Goal: Task Accomplishment & Management: Manage account settings

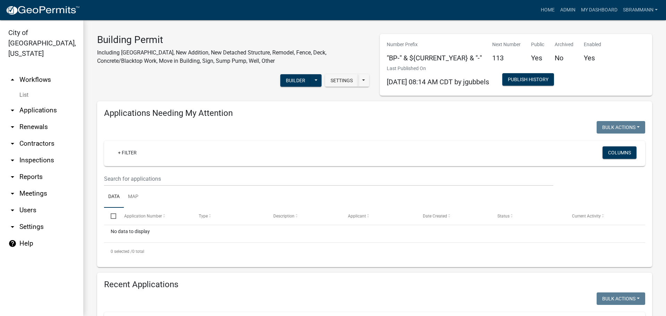
select select "3: 100"
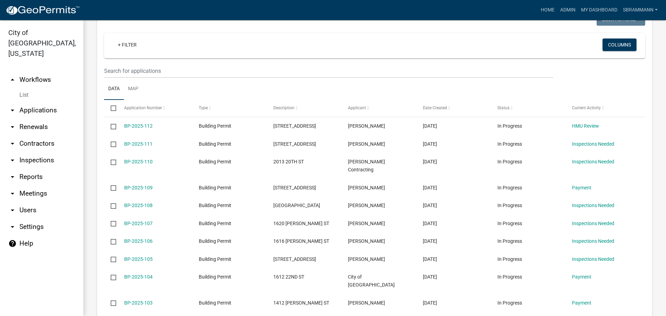
scroll to position [278, 0]
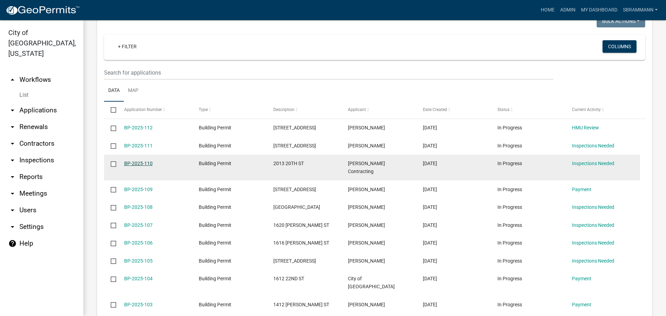
click at [142, 163] on link "BP-2025-110" at bounding box center [138, 164] width 28 height 6
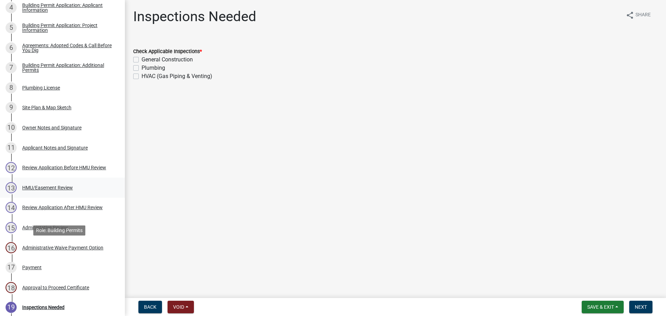
scroll to position [243, 0]
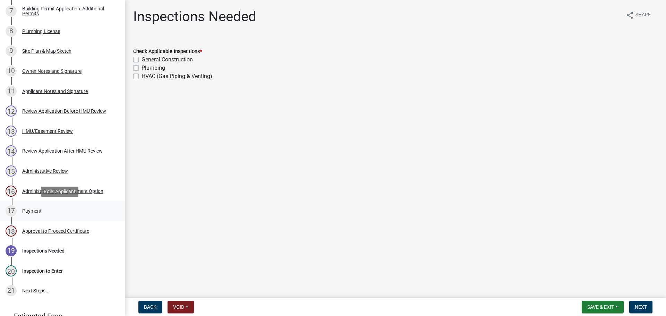
click at [33, 210] on div "Payment" at bounding box center [31, 211] width 19 height 5
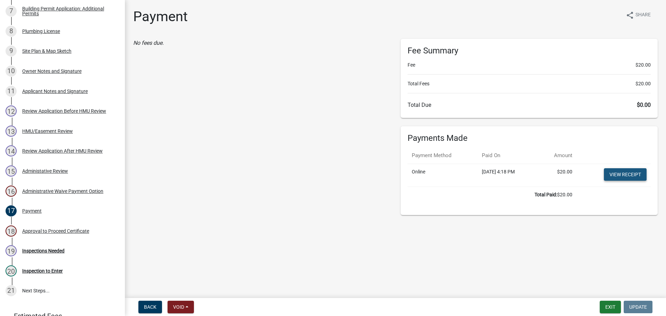
click at [622, 173] on link "View receipt" at bounding box center [625, 174] width 43 height 12
click at [606, 309] on button "Exit" at bounding box center [610, 307] width 21 height 12
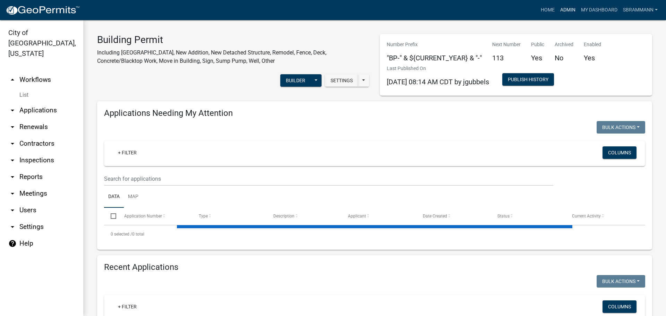
click at [569, 9] on link "Admin" at bounding box center [568, 9] width 21 height 13
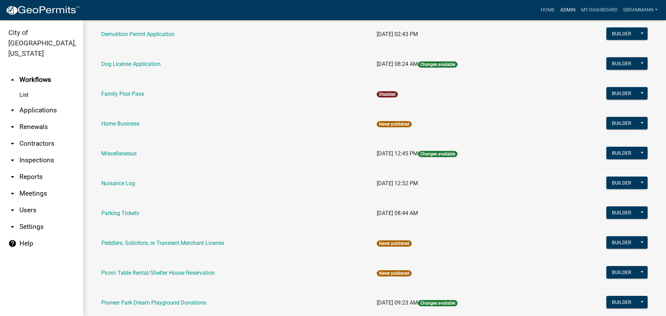
scroll to position [382, 0]
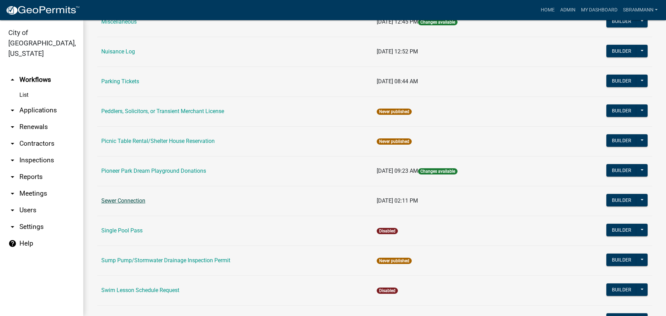
click at [122, 202] on link "Sewer Connection" at bounding box center [123, 201] width 44 height 7
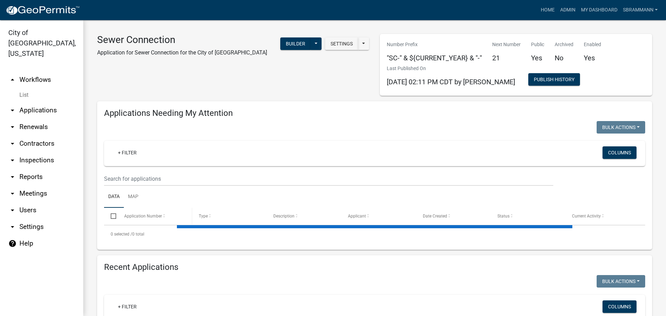
select select "3: 100"
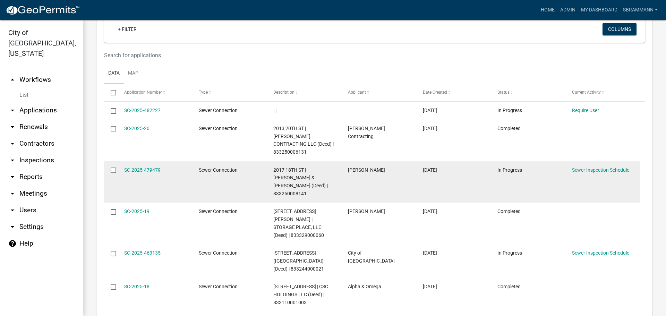
scroll to position [464, 0]
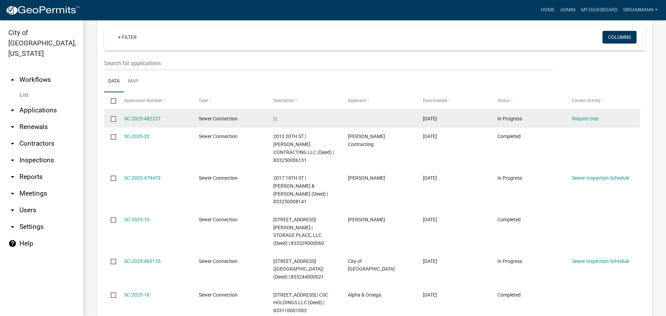
click at [113, 116] on input "checkbox" at bounding box center [113, 118] width 5 height 5
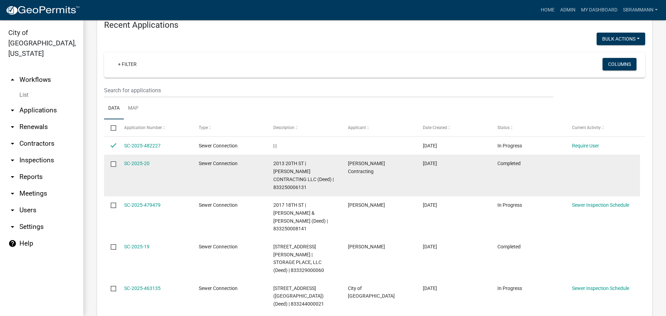
scroll to position [394, 0]
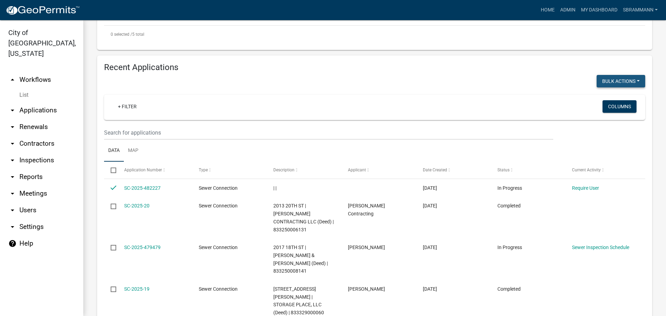
click at [614, 75] on button "Bulk Actions" at bounding box center [621, 81] width 49 height 12
click at [606, 92] on button "Void" at bounding box center [618, 99] width 56 height 17
checkbox input "false"
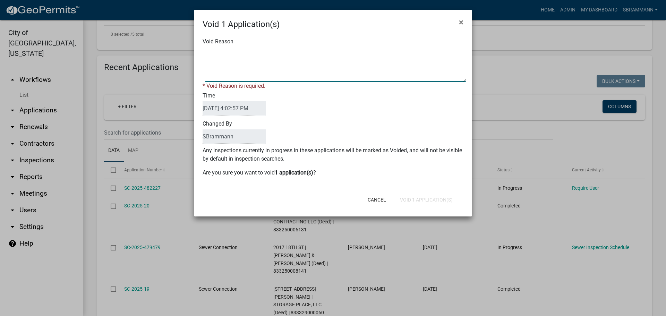
click at [247, 51] on textarea "Void Reason" at bounding box center [336, 64] width 261 height 35
type textarea "Incomplete Application"
click at [422, 199] on div "Cancel Void 1 Application(s)" at bounding box center [378, 200] width 171 height 18
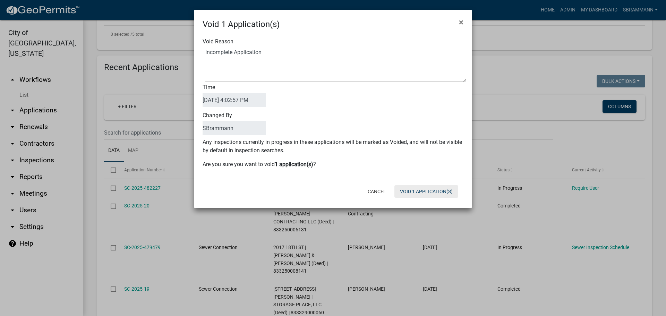
click at [420, 192] on button "Void 1 Application(s)" at bounding box center [427, 191] width 64 height 12
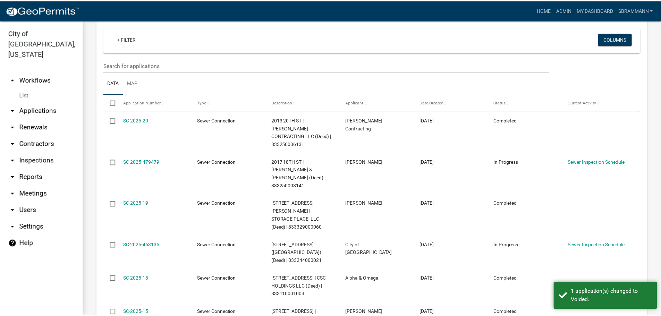
scroll to position [464, 0]
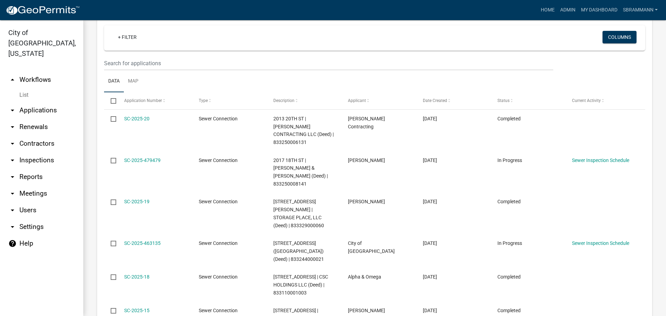
click at [142, 116] on link "SC-2025-20" at bounding box center [136, 119] width 25 height 6
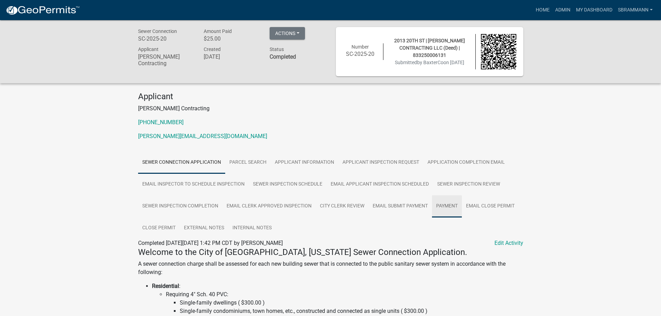
click at [446, 204] on link "Payment" at bounding box center [447, 206] width 30 height 22
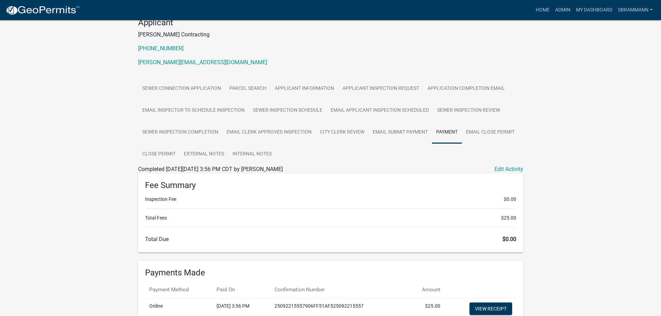
scroll to position [136, 0]
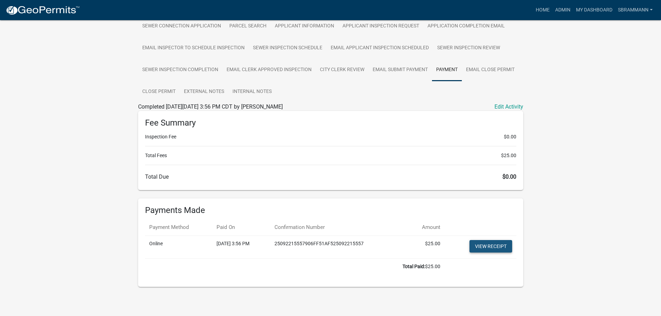
click at [486, 251] on link "View receipt" at bounding box center [491, 246] width 43 height 12
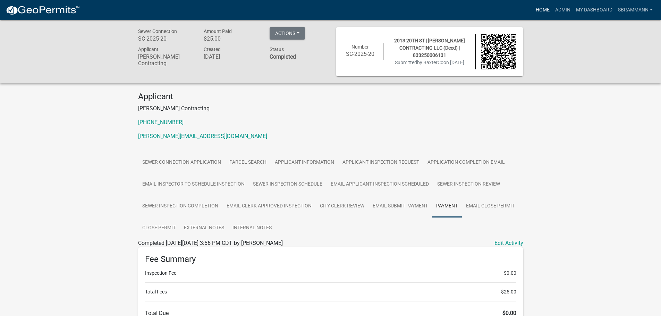
click at [541, 12] on link "Home" at bounding box center [542, 9] width 19 height 13
